Goal: Information Seeking & Learning: Learn about a topic

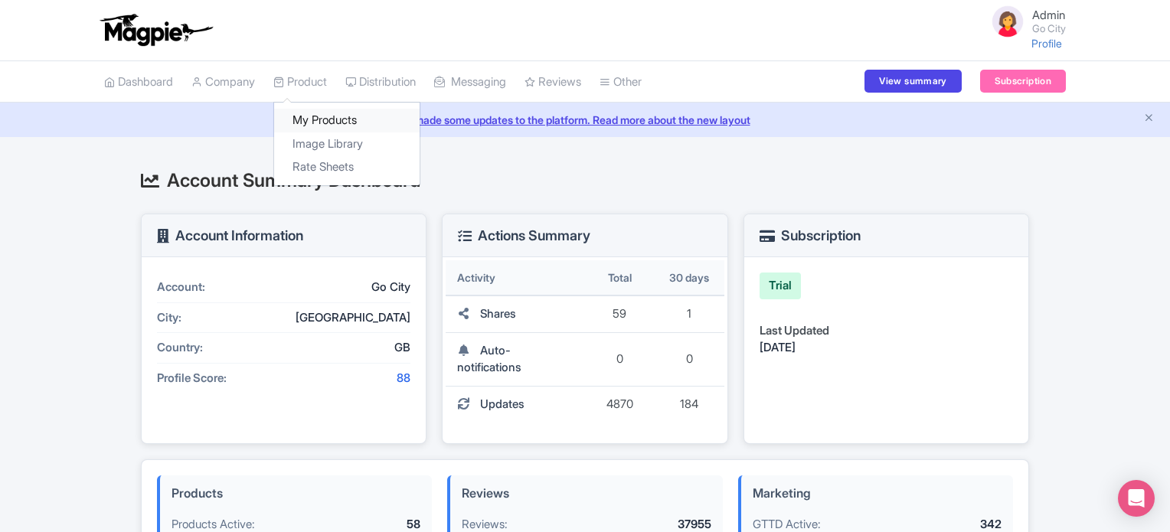
click at [316, 122] on link "My Products" at bounding box center [346, 121] width 145 height 24
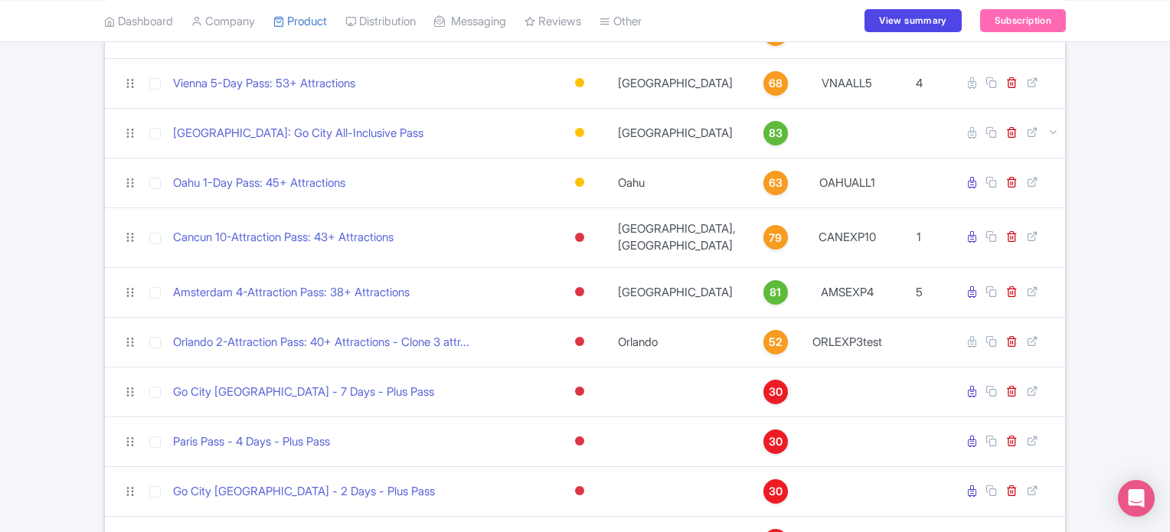
scroll to position [337, 0]
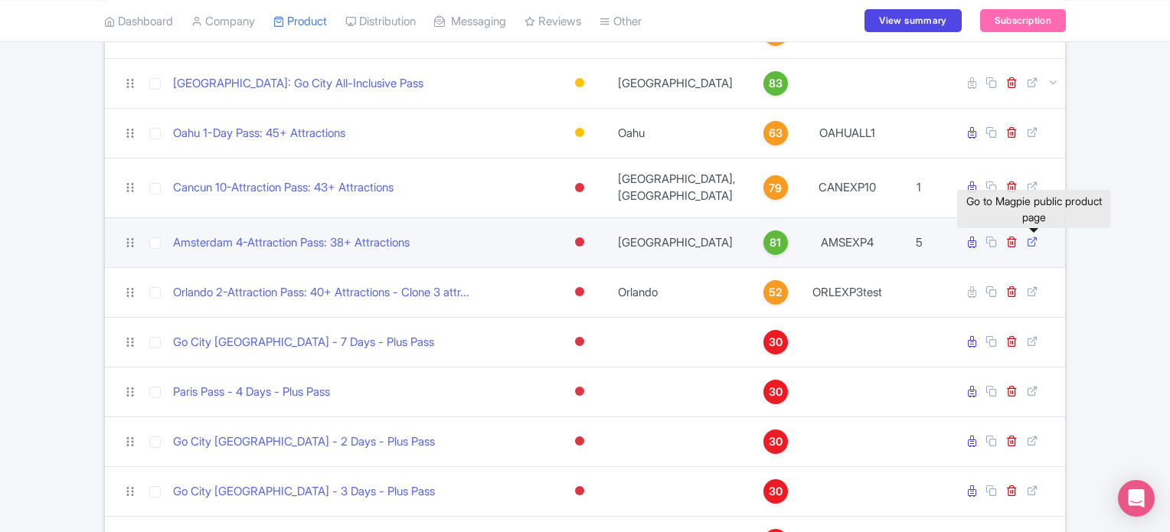
click at [1028, 244] on icon at bounding box center [1032, 241] width 11 height 11
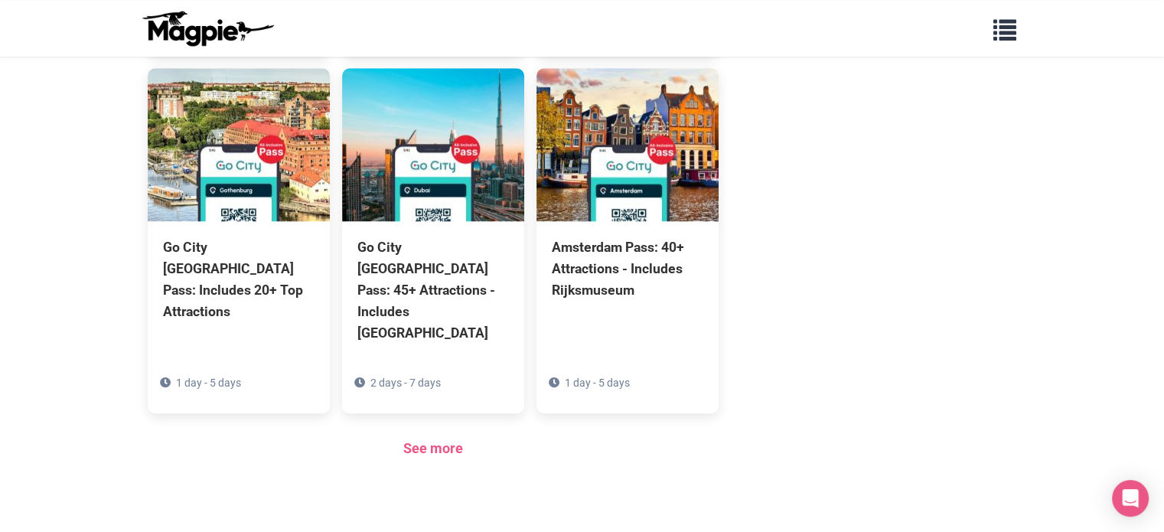
scroll to position [1164, 0]
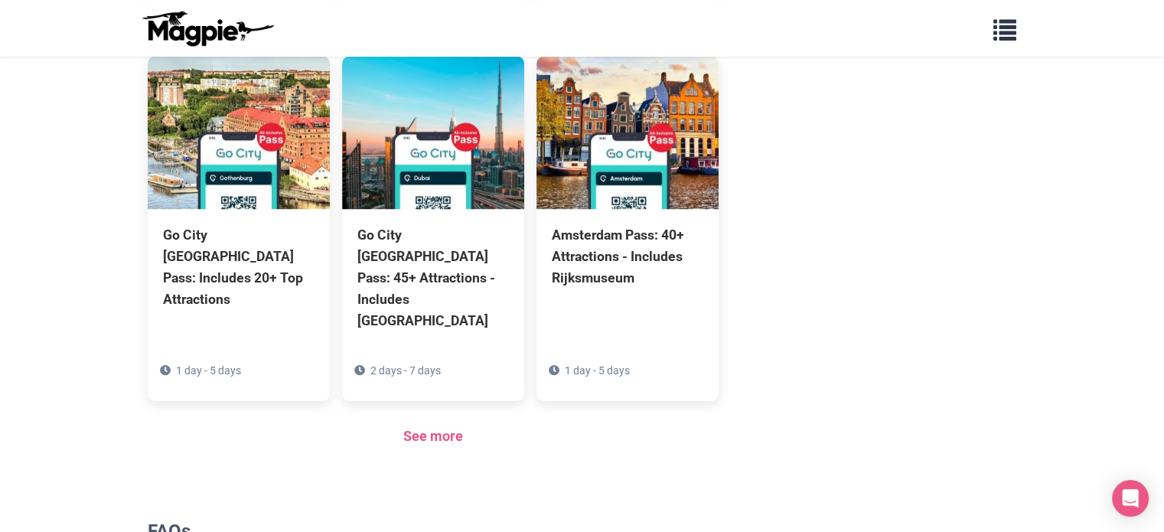
click at [397, 426] on div "See more" at bounding box center [434, 437] width 572 height 22
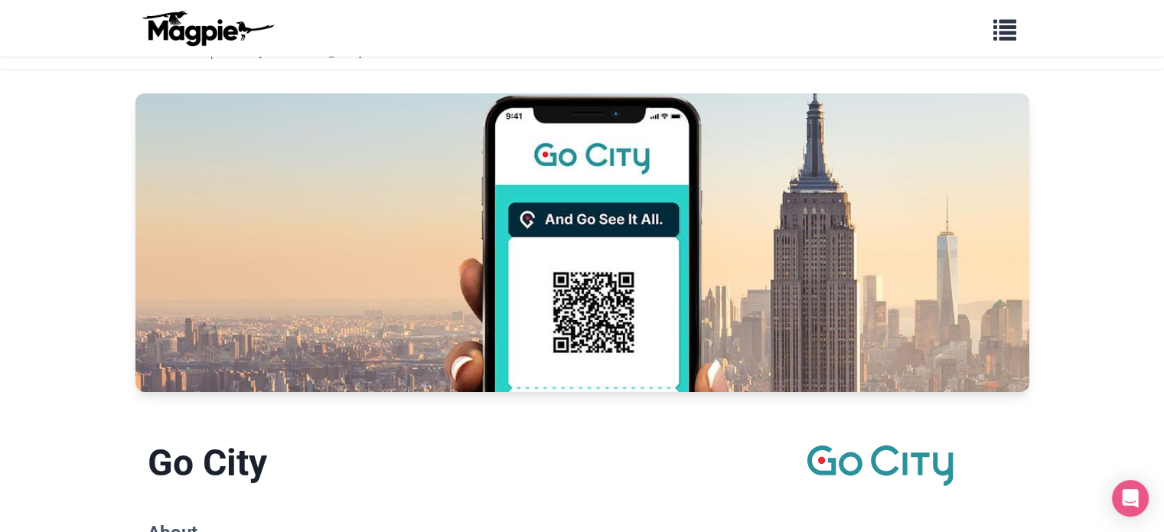
scroll to position [0, 0]
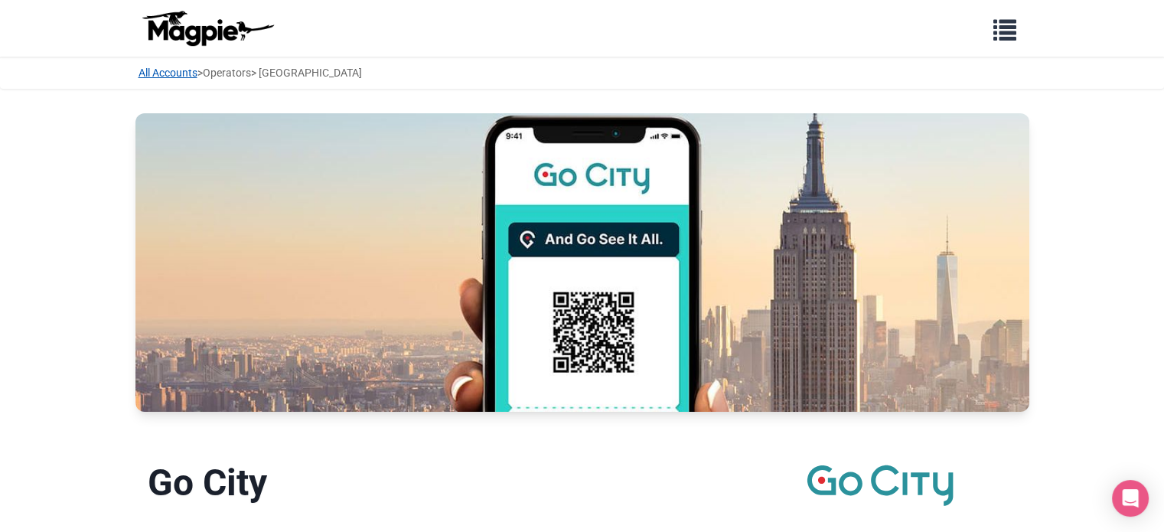
click at [173, 73] on link "All Accounts" at bounding box center [168, 73] width 59 height 12
click at [227, 71] on link "Operators" at bounding box center [227, 73] width 48 height 12
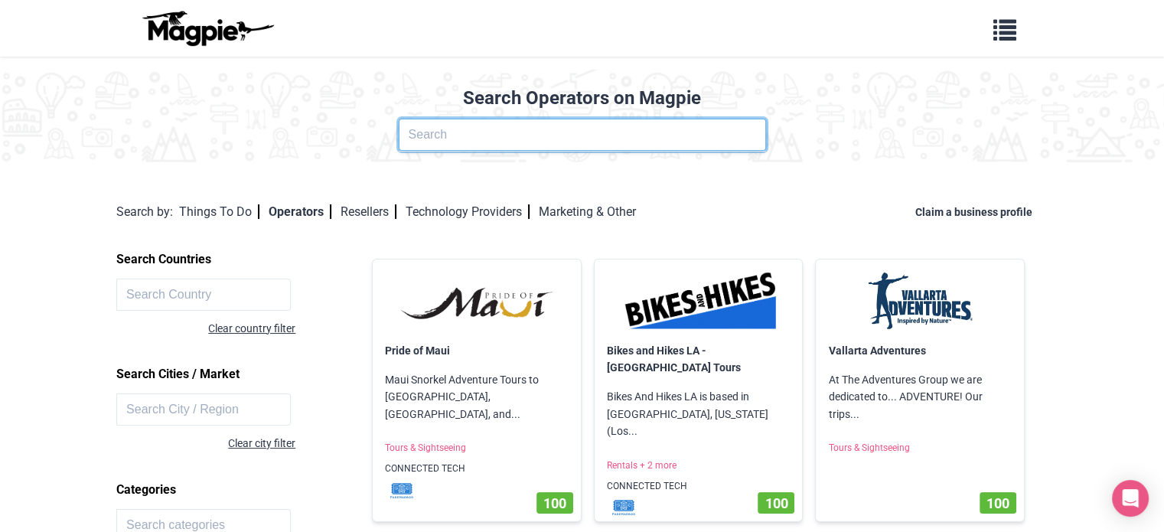
click at [450, 136] on input "text" at bounding box center [582, 135] width 367 height 32
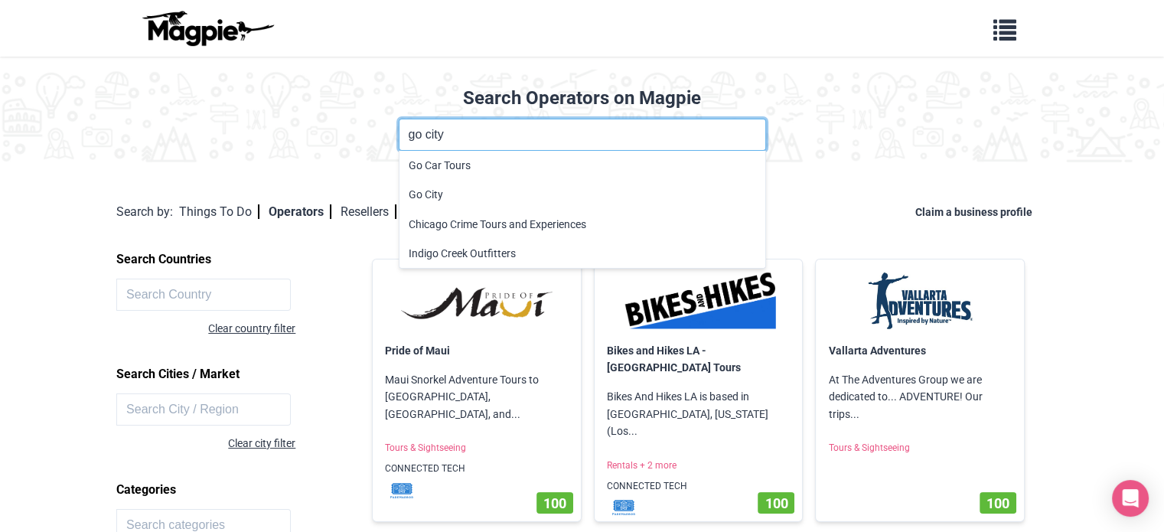
type input "go city"
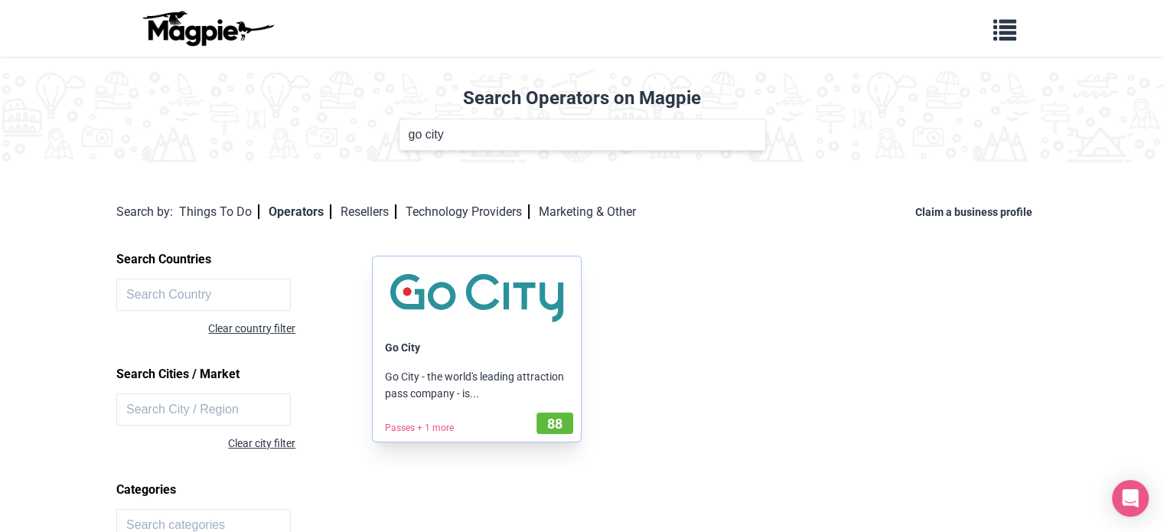
click at [456, 391] on p "Go City - the world's leading attraction pass company - is..." at bounding box center [477, 385] width 208 height 59
click at [419, 283] on img at bounding box center [477, 298] width 184 height 58
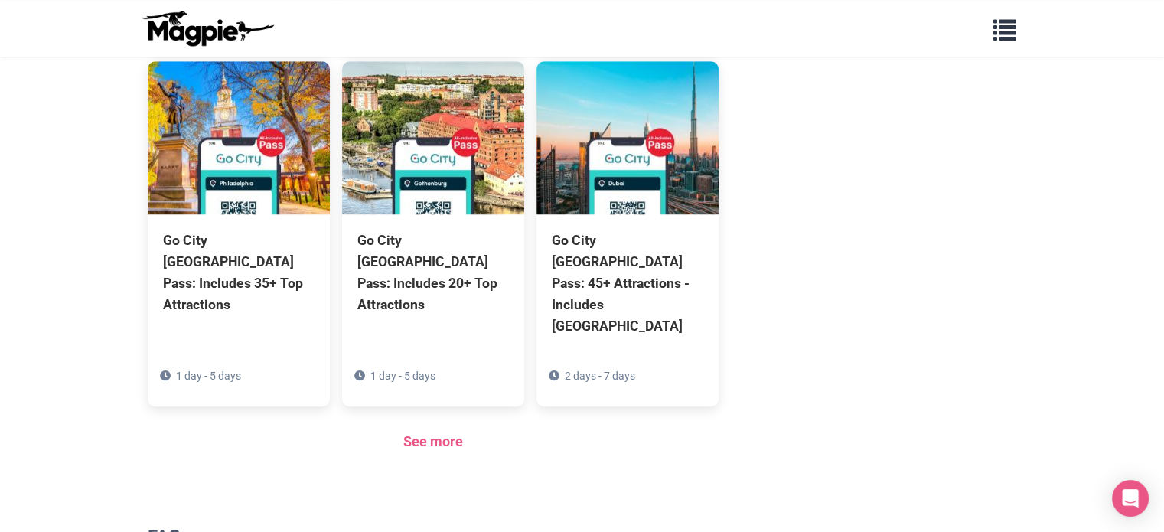
scroll to position [1164, 0]
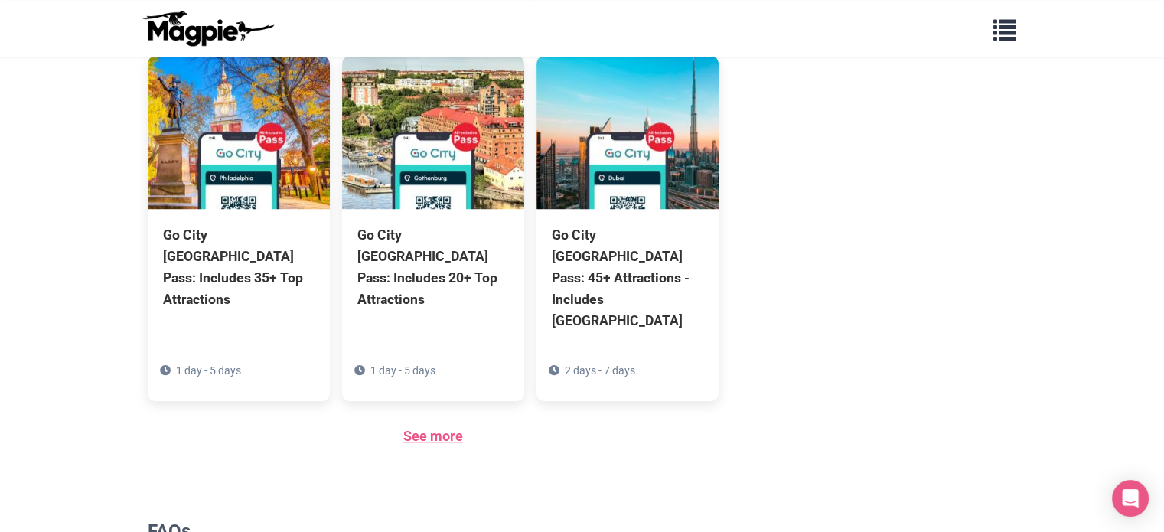
click at [425, 428] on link "See more" at bounding box center [433, 436] width 60 height 16
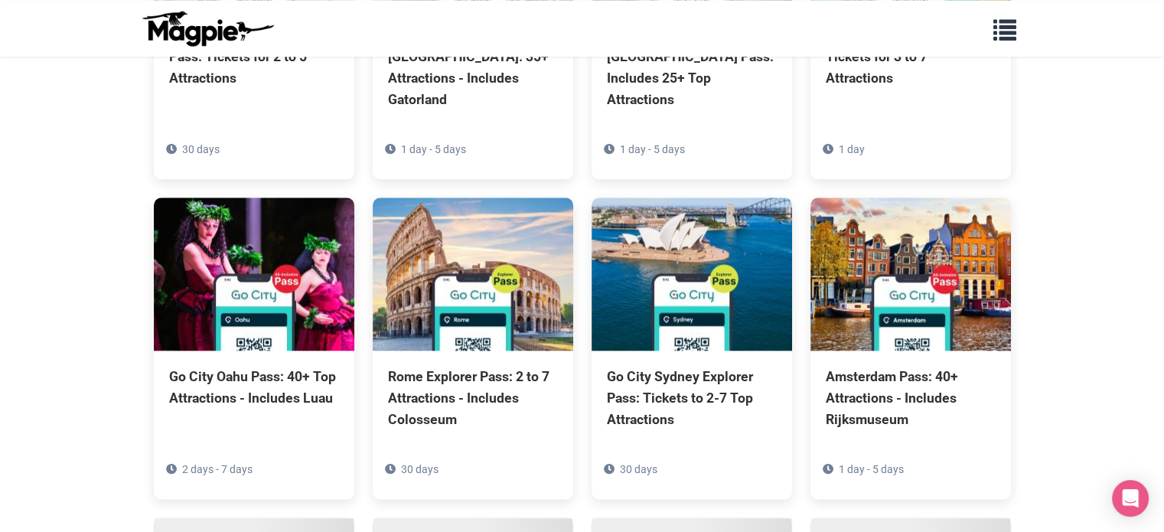
scroll to position [1748, 0]
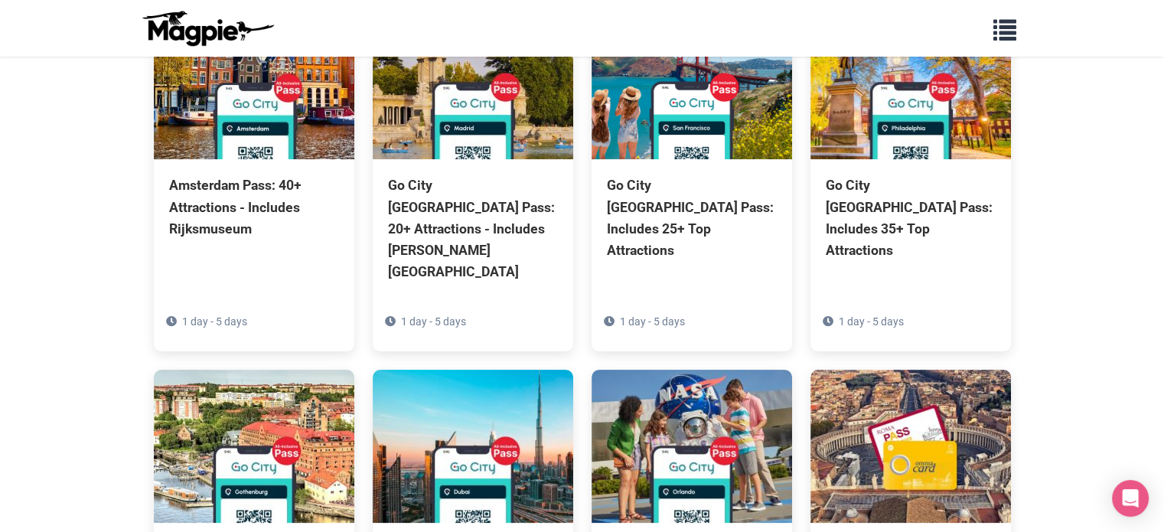
scroll to position [156, 0]
